Goal: Transaction & Acquisition: Purchase product/service

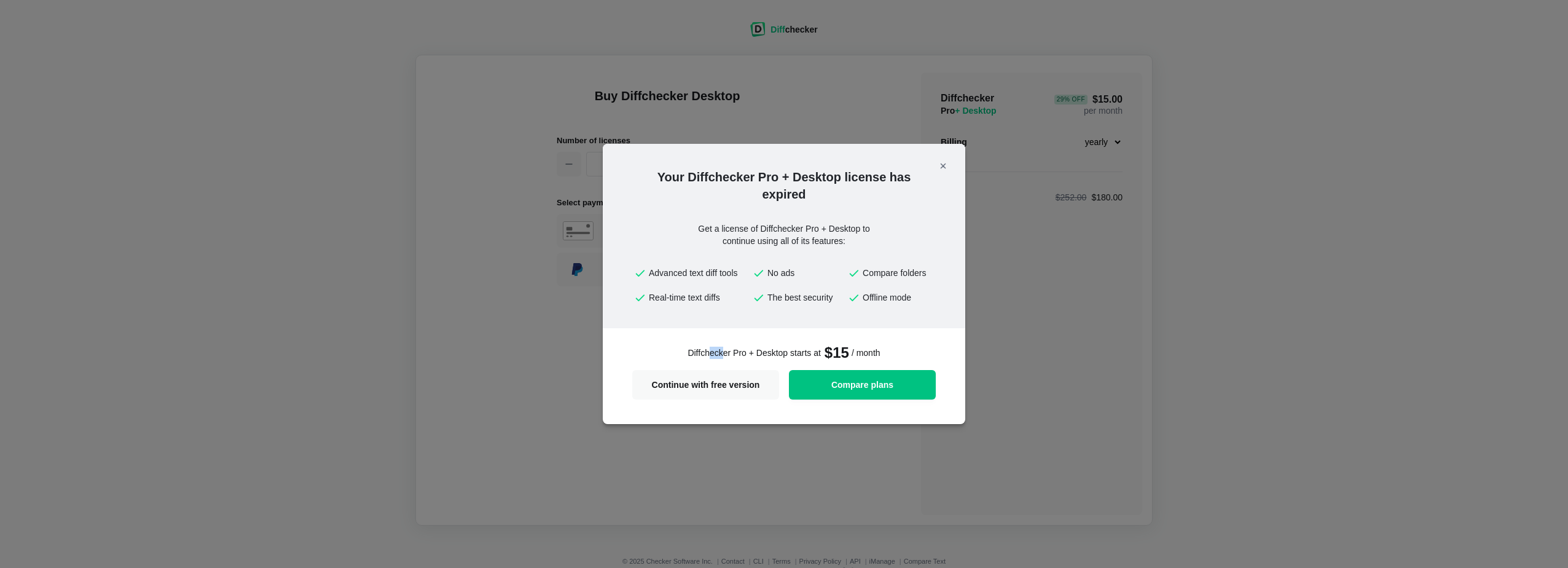
drag, startPoint x: 708, startPoint y: 353, endPoint x: 723, endPoint y: 352, distance: 15.0
click at [723, 352] on span "Diffchecker Pro + Desktop starts at" at bounding box center [754, 353] width 133 height 12
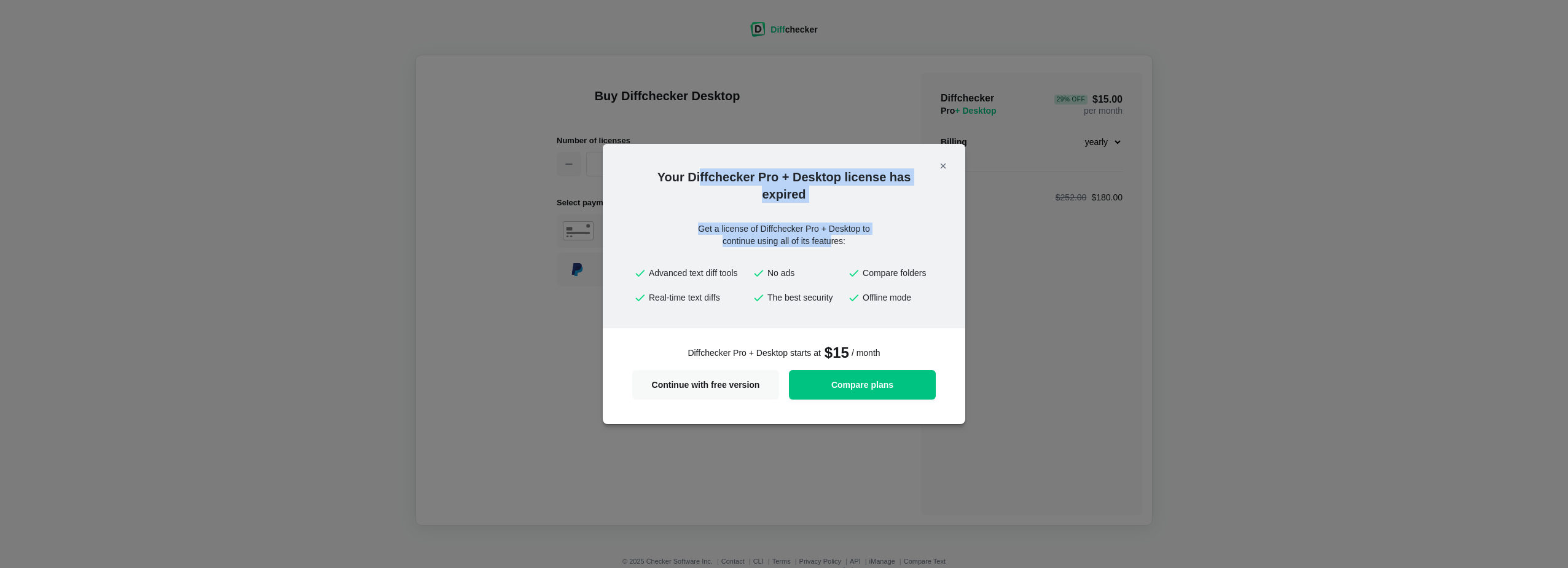
drag, startPoint x: 704, startPoint y: 173, endPoint x: 832, endPoint y: 241, distance: 144.9
click at [832, 241] on div "Your Diffchecker Pro + Desktop license has expired Get a license of Diffchecker…" at bounding box center [784, 236] width 362 height 185
click at [832, 241] on div "Get a license of Diffchecker Pro + Desktop to continue using all of its feature…" at bounding box center [784, 235] width 221 height 25
drag, startPoint x: 711, startPoint y: 175, endPoint x: 814, endPoint y: 195, distance: 104.9
click at [814, 195] on h2 "Your Diffchecker Pro + Desktop license has expired" at bounding box center [784, 185] width 362 height 34
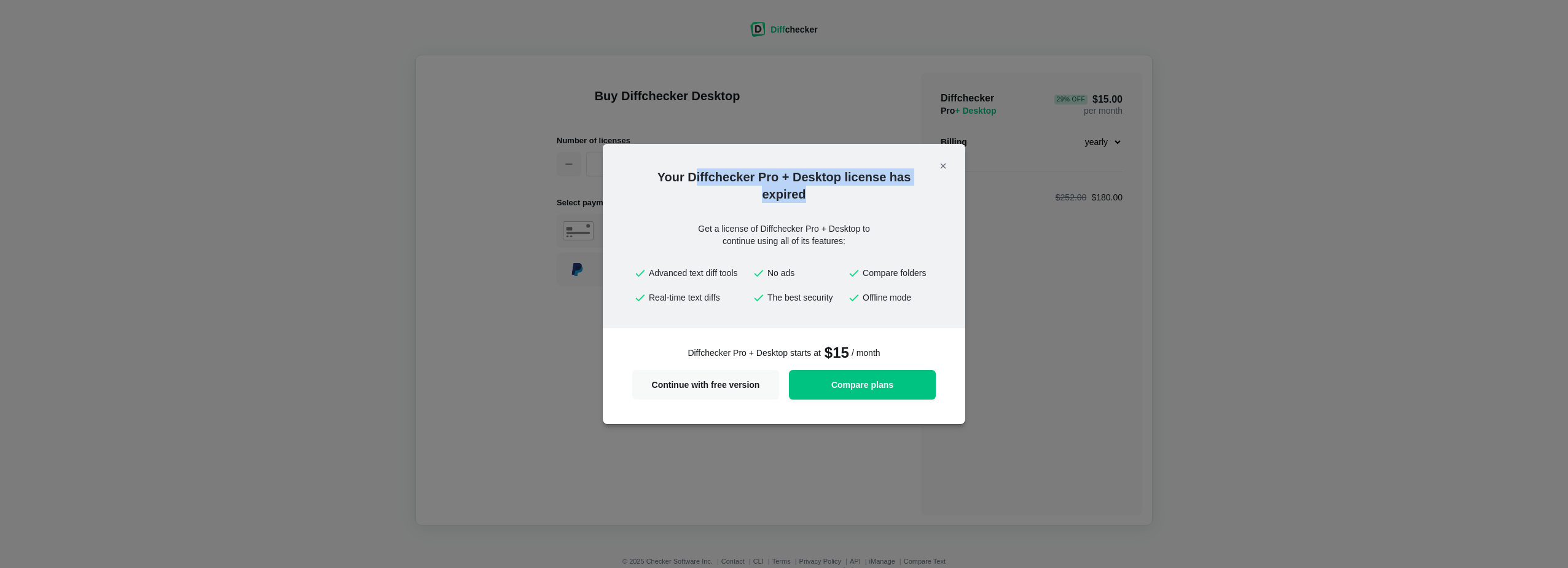
click at [814, 195] on h2 "Your Diffchecker Pro + Desktop license has expired" at bounding box center [784, 185] width 362 height 34
click at [701, 388] on span "Continue with free version" at bounding box center [705, 385] width 132 height 8
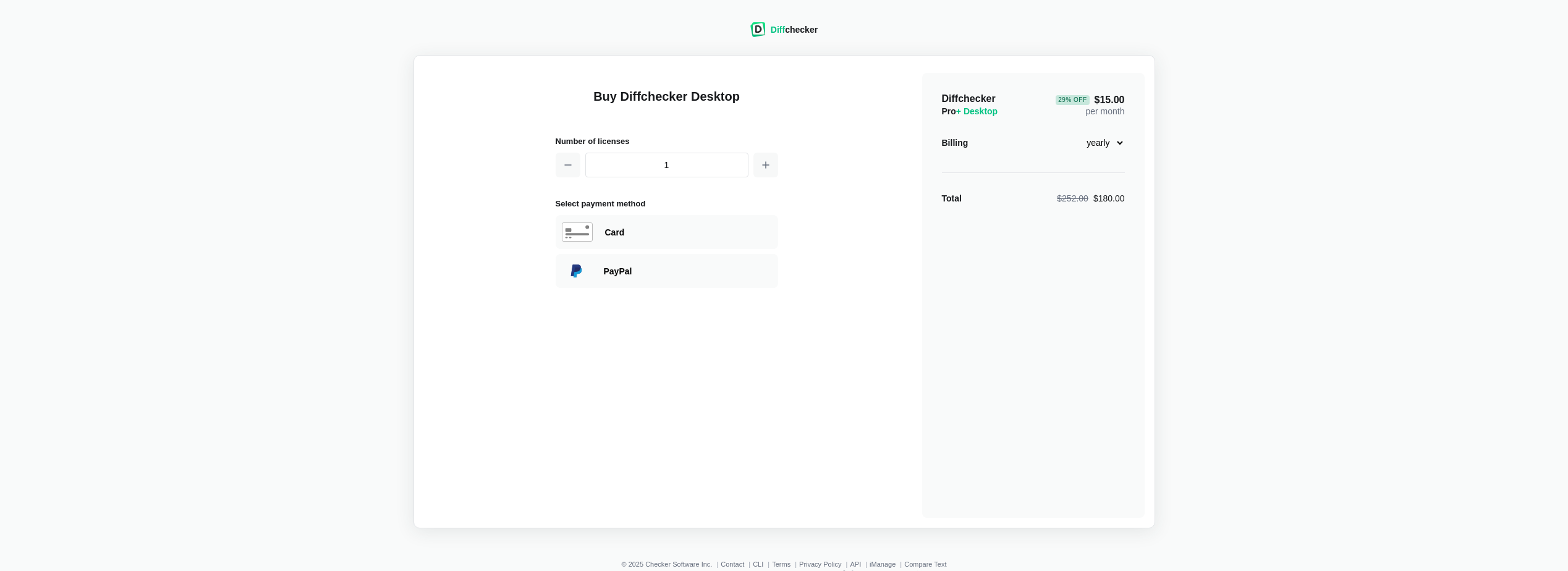
click at [1105, 148] on select "monthly yearly" at bounding box center [1099, 142] width 54 height 21
select select "desktop-monthly-21"
click at [1072, 132] on select "monthly yearly" at bounding box center [1099, 142] width 54 height 21
click at [443, 285] on div "Buy Diffchecker Desktop Number of licenses 1 Select payment method Visa MasterC…" at bounding box center [784, 291] width 721 height 452
drag, startPoint x: 978, startPoint y: 100, endPoint x: 1167, endPoint y: 196, distance: 212.0
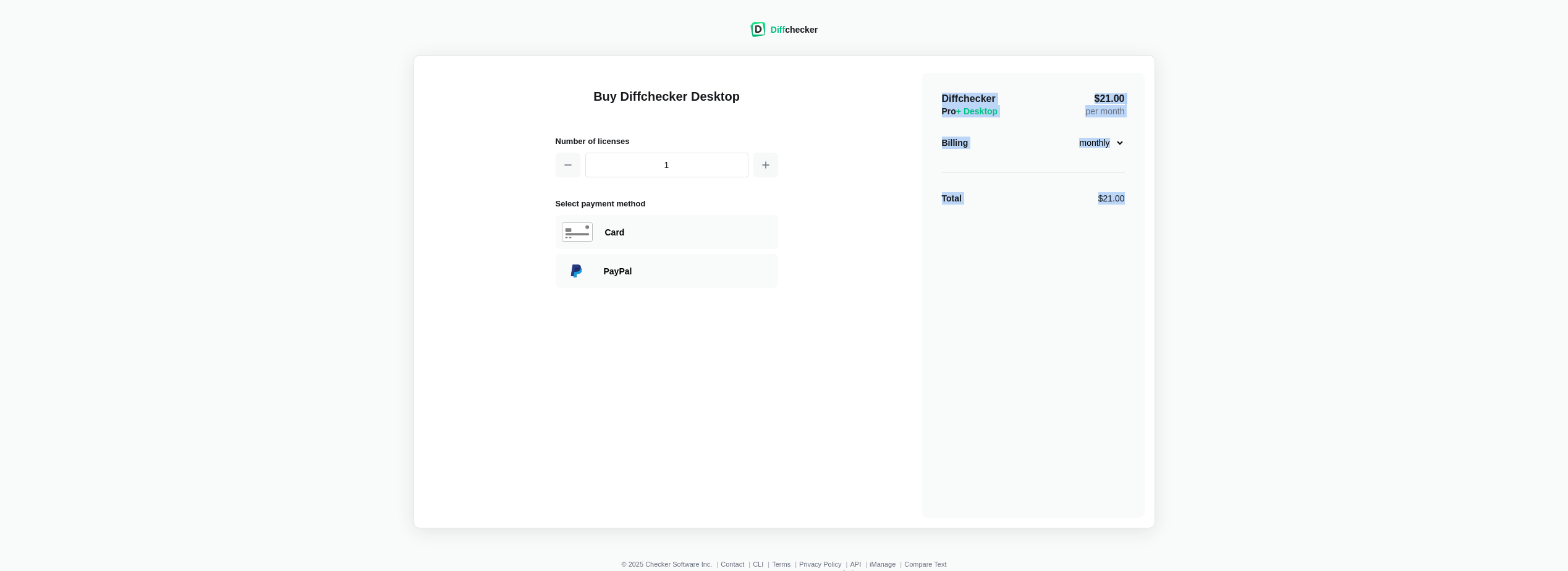
click at [1167, 196] on div "Diff checker Buy Diffchecker Desktop Number of licenses 1 Select payment method…" at bounding box center [784, 268] width 1554 height 521
click at [806, 443] on div "Buy Diffchecker Desktop Number of licenses 1 Select payment method Visa MasterC…" at bounding box center [784, 291] width 721 height 452
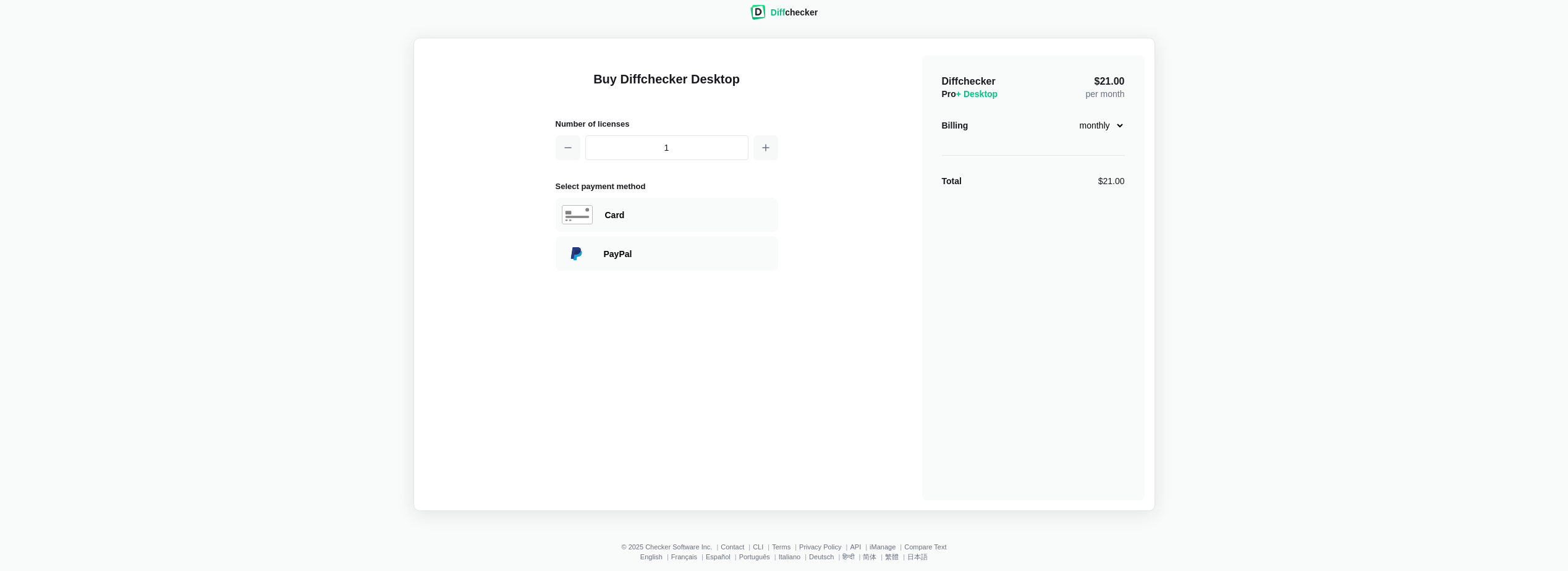
scroll to position [34, 0]
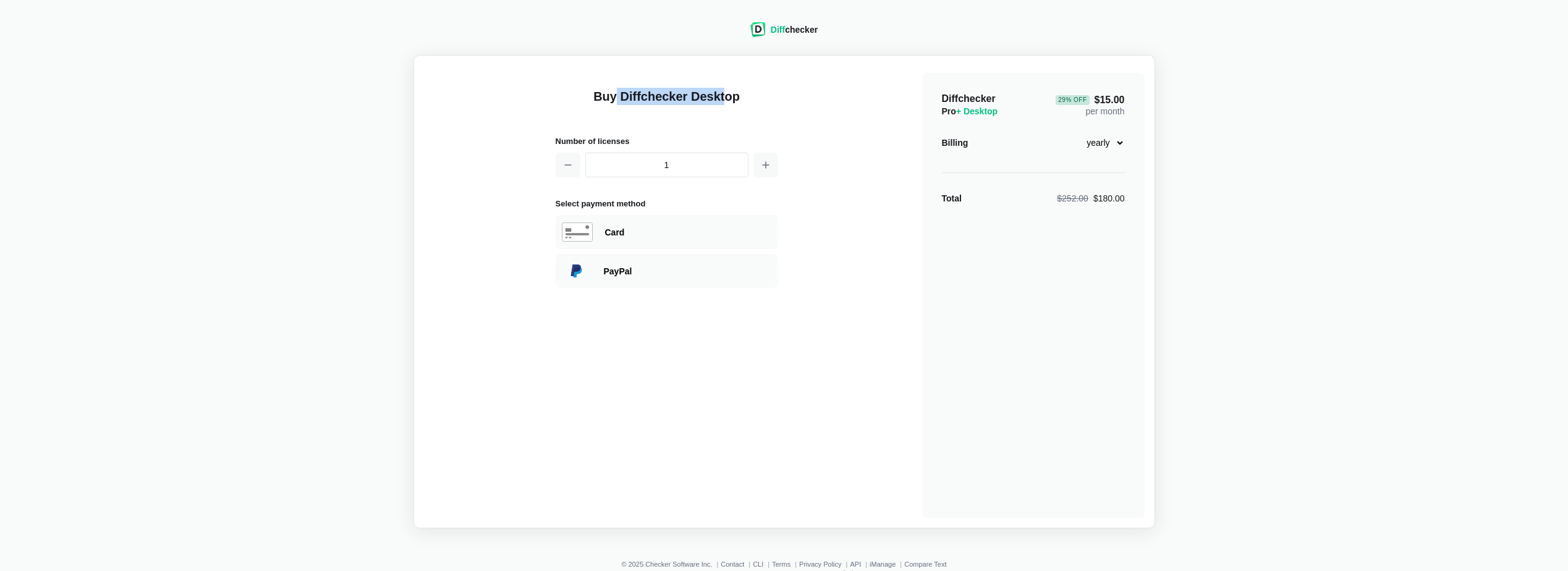
drag, startPoint x: 708, startPoint y: 94, endPoint x: 720, endPoint y: 94, distance: 12.0
click at [720, 94] on h1 "Buy Diffchecker Desktop" at bounding box center [667, 104] width 222 height 32
click at [1115, 145] on select "monthly yearly" at bounding box center [1099, 142] width 54 height 21
click at [682, 101] on h1 "Buy Diffchecker Desktop" at bounding box center [667, 104] width 222 height 32
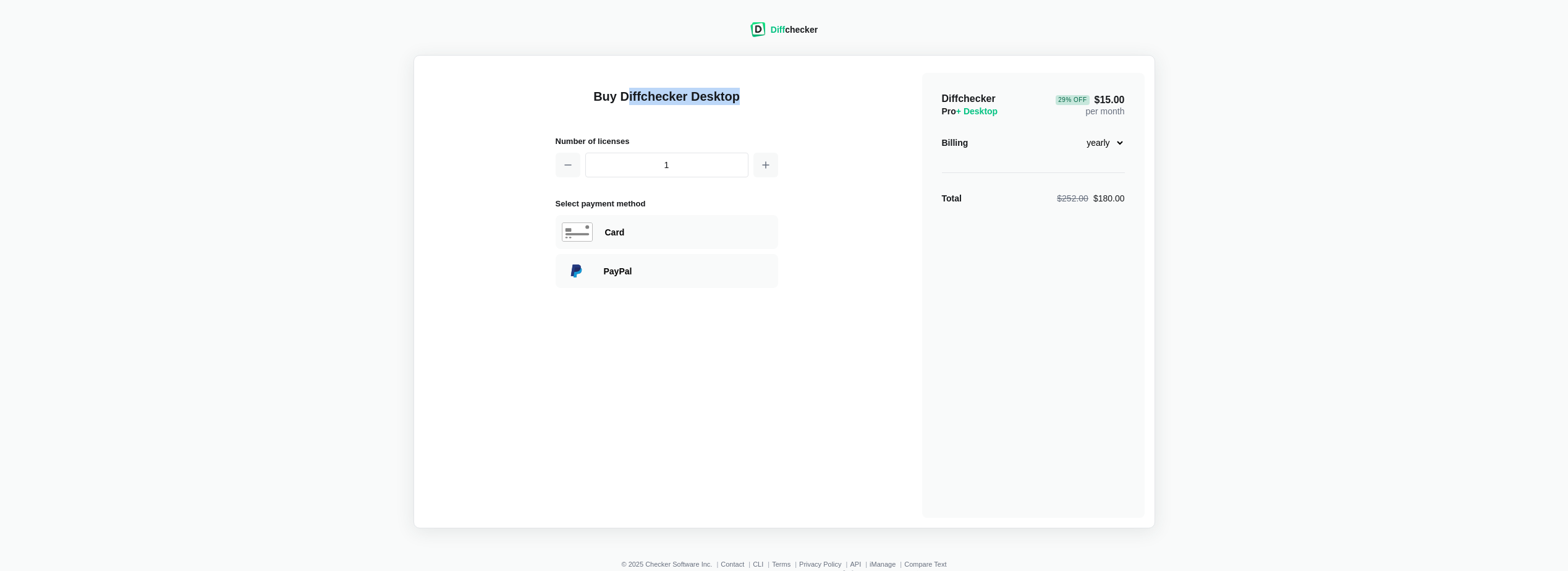
drag, startPoint x: 630, startPoint y: 99, endPoint x: 760, endPoint y: 99, distance: 130.0
click at [760, 99] on h1 "Buy Diffchecker Desktop" at bounding box center [667, 104] width 222 height 32
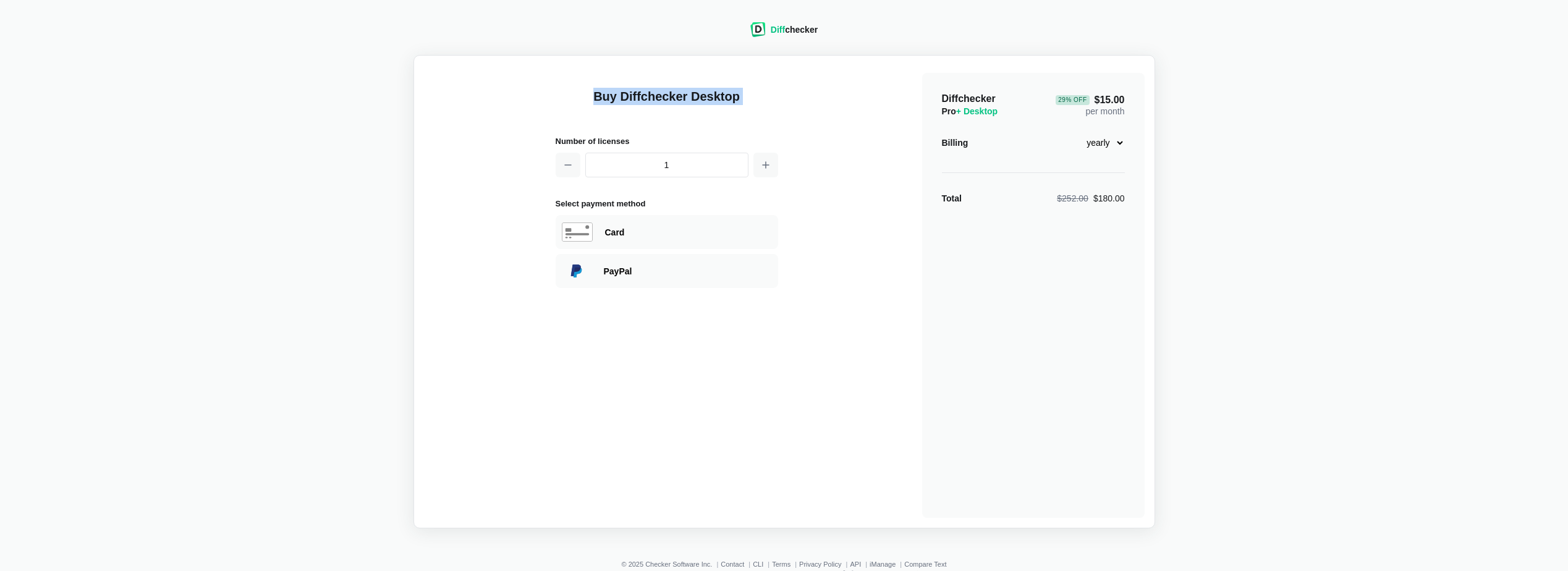
drag, startPoint x: 760, startPoint y: 99, endPoint x: 776, endPoint y: 99, distance: 16.0
click at [776, 99] on h1 "Buy Diffchecker Desktop" at bounding box center [667, 104] width 222 height 32
drag, startPoint x: 603, startPoint y: 89, endPoint x: 724, endPoint y: 89, distance: 121.0
click at [724, 89] on h1 "Buy Diffchecker Desktop" at bounding box center [667, 104] width 222 height 32
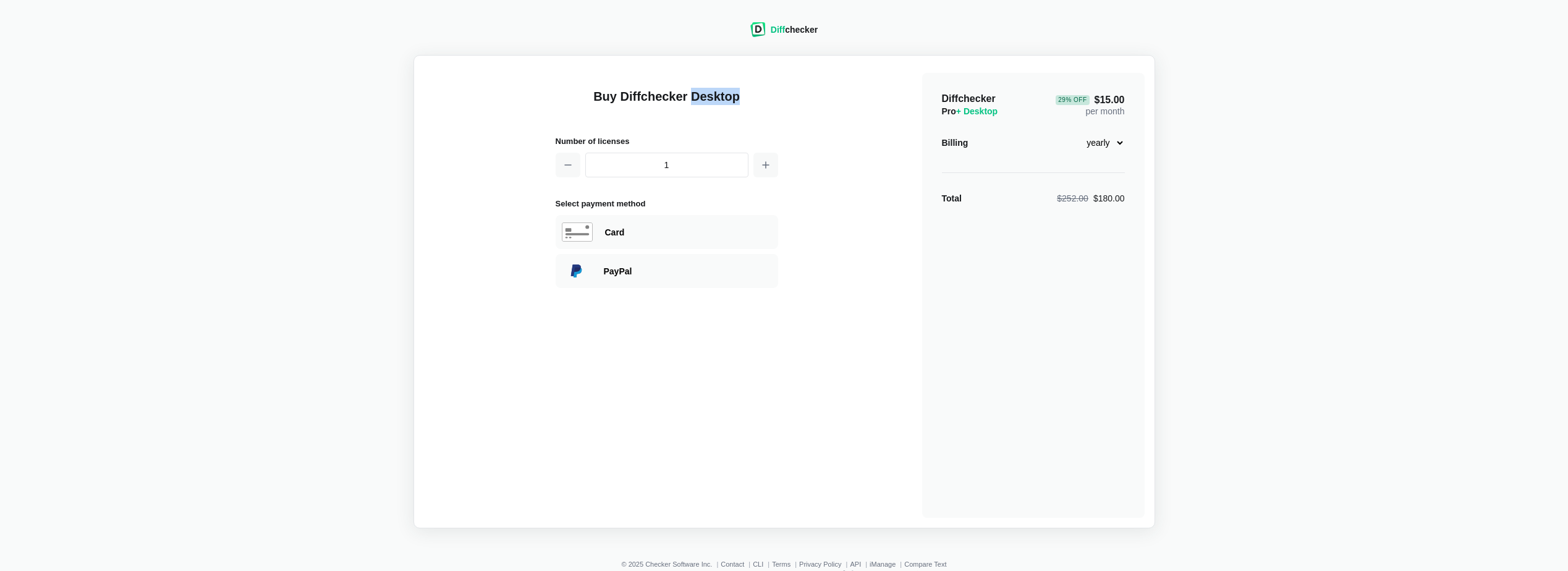
click at [724, 89] on h1 "Buy Diffchecker Desktop" at bounding box center [667, 104] width 222 height 32
drag, startPoint x: 724, startPoint y: 89, endPoint x: 769, endPoint y: 89, distance: 45.0
click at [769, 89] on h1 "Buy Diffchecker Desktop" at bounding box center [667, 104] width 222 height 32
